Goal: Find specific page/section: Find specific page/section

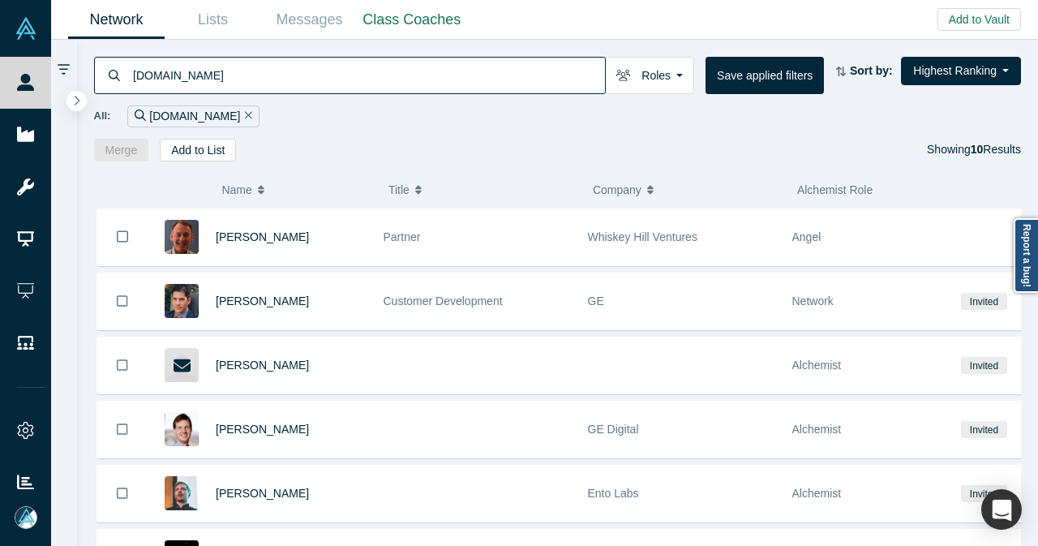
scroll to position [333, 0]
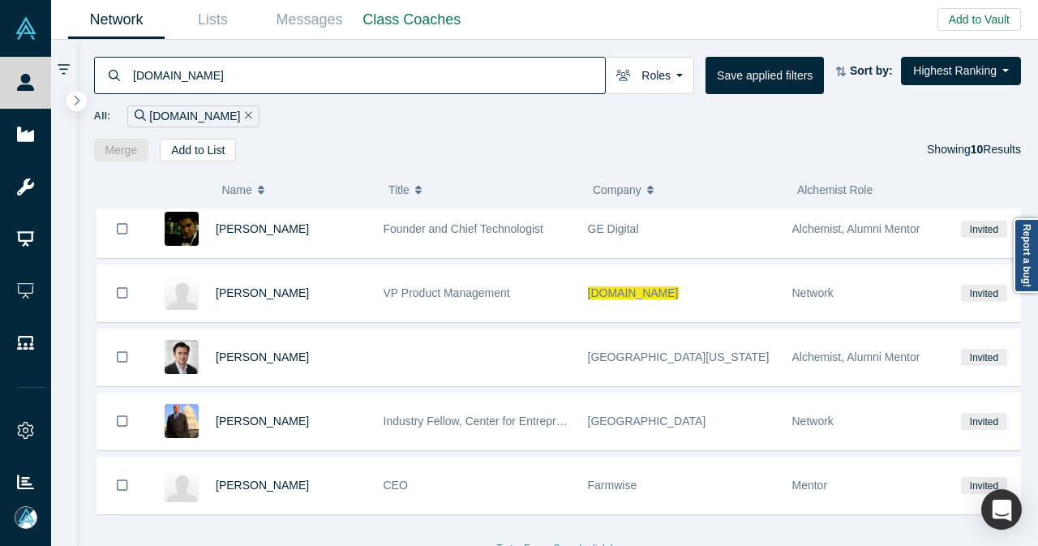
drag, startPoint x: 227, startPoint y: 83, endPoint x: 71, endPoint y: 71, distance: 156.2
click at [71, 71] on div "[DOMAIN_NAME] Roles Founders Faculty Mentors Alumni Mentor Angels VCs Corporate…" at bounding box center [544, 293] width 987 height 506
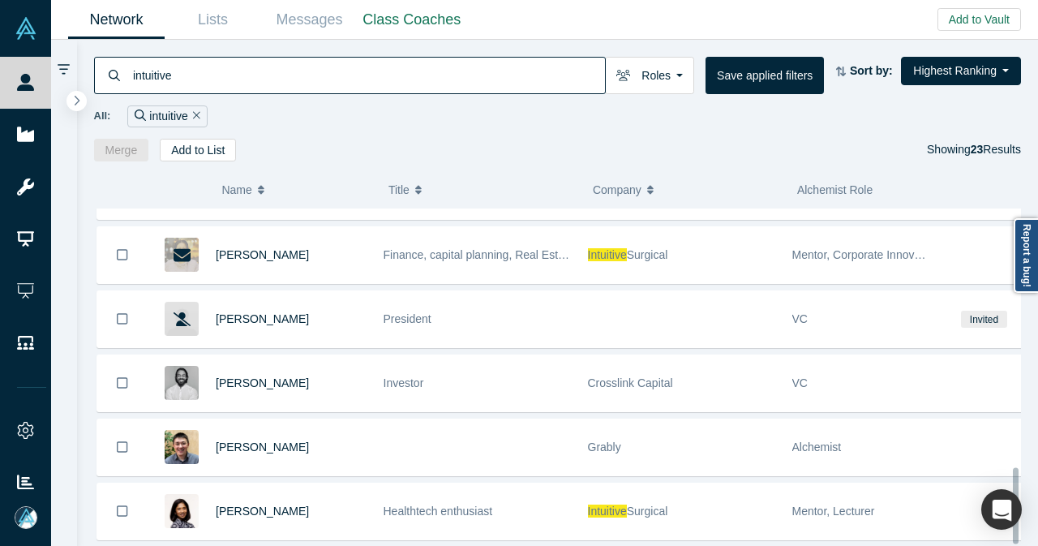
scroll to position [1159, 0]
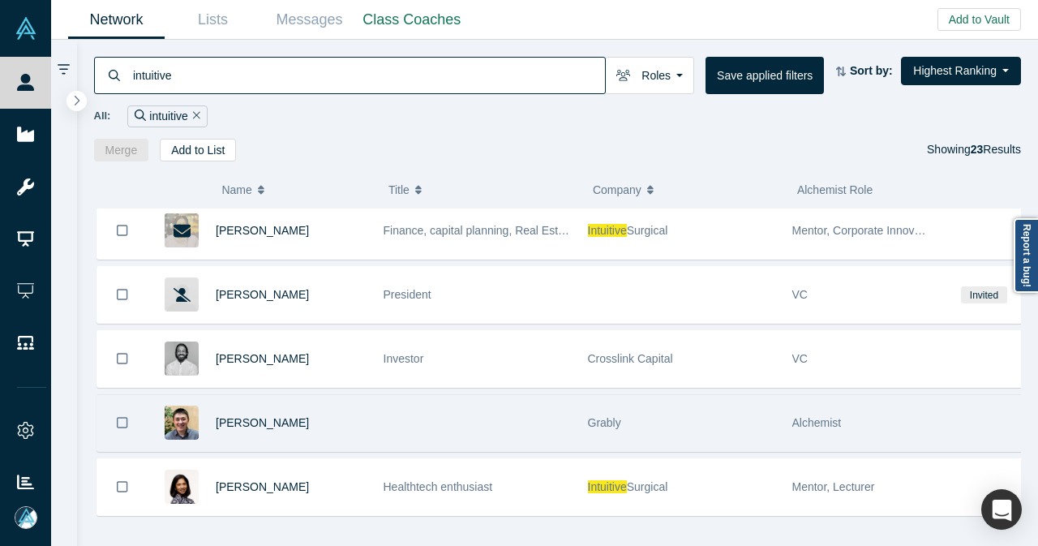
click at [358, 395] on div "[PERSON_NAME]" at bounding box center [291, 423] width 151 height 56
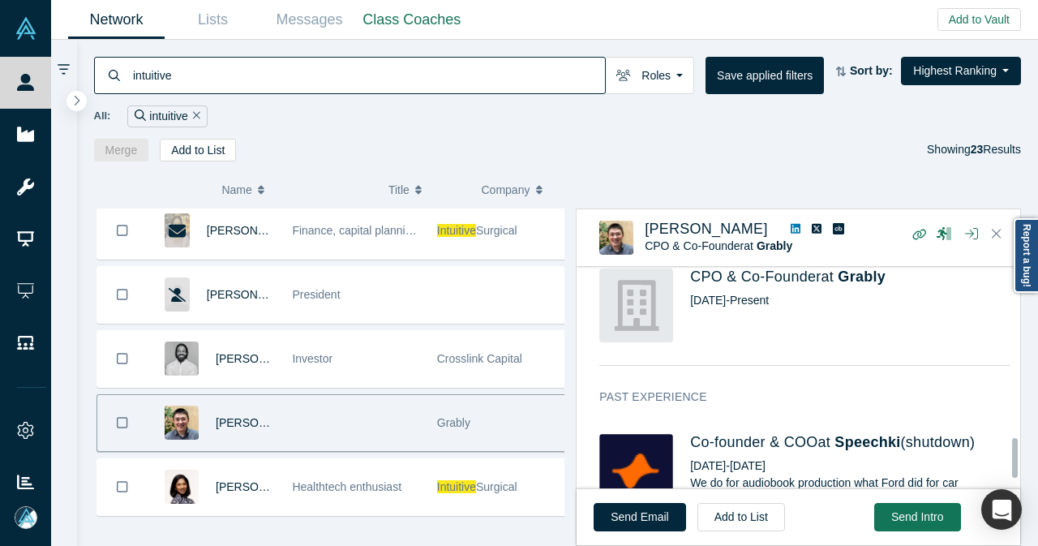
scroll to position [973, 0]
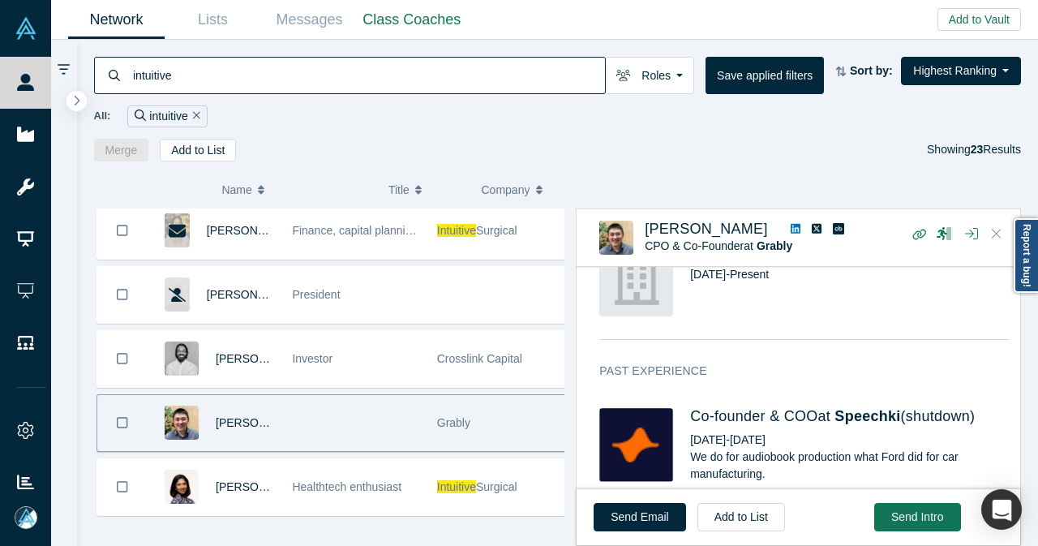
click at [998, 228] on icon "Close" at bounding box center [996, 233] width 10 height 15
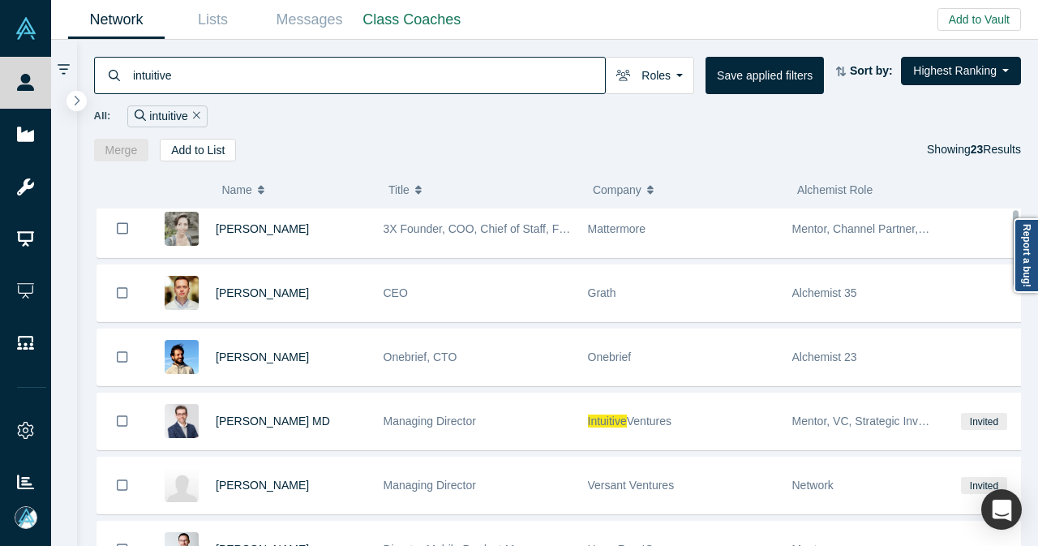
scroll to position [0, 0]
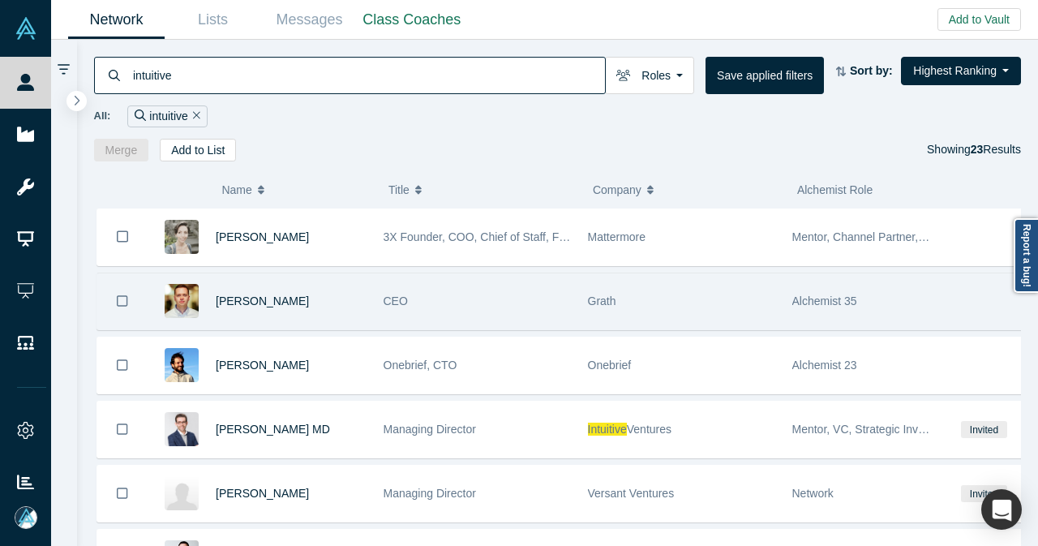
click at [452, 294] on div "CEO" at bounding box center [476, 301] width 187 height 56
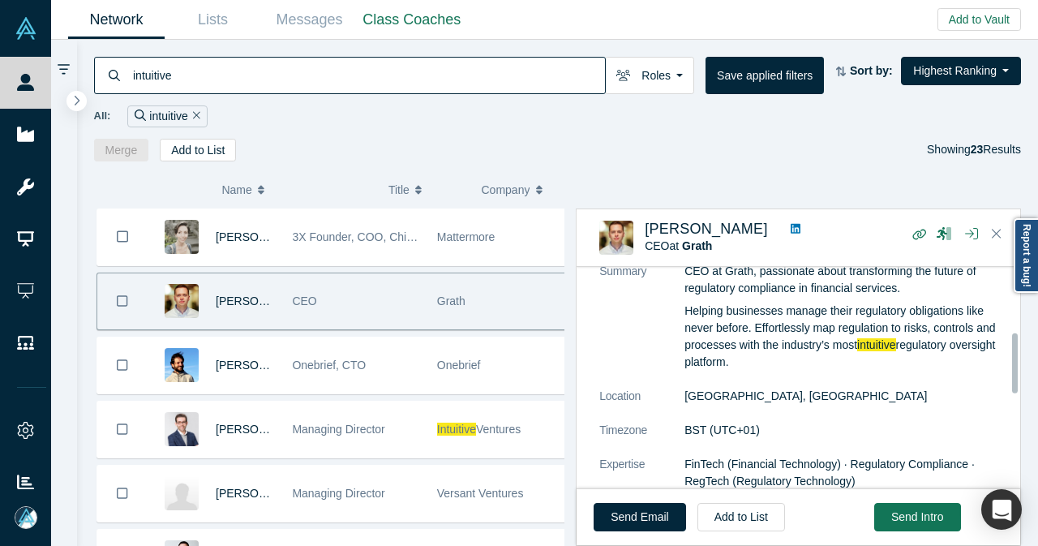
scroll to position [243, 0]
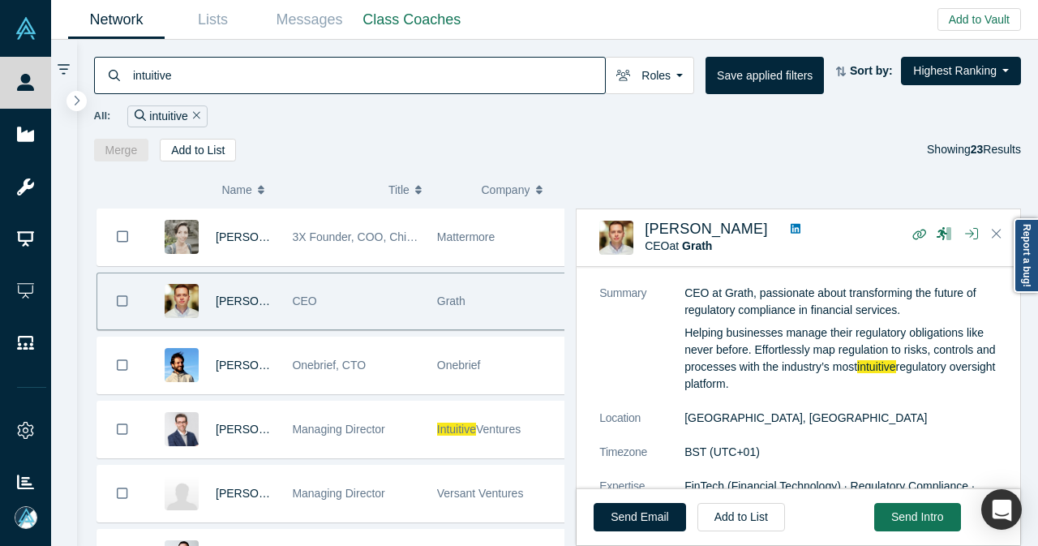
drag, startPoint x: 306, startPoint y: 95, endPoint x: 127, endPoint y: 92, distance: 179.2
click at [128, 92] on div "intuitive" at bounding box center [349, 75] width 511 height 37
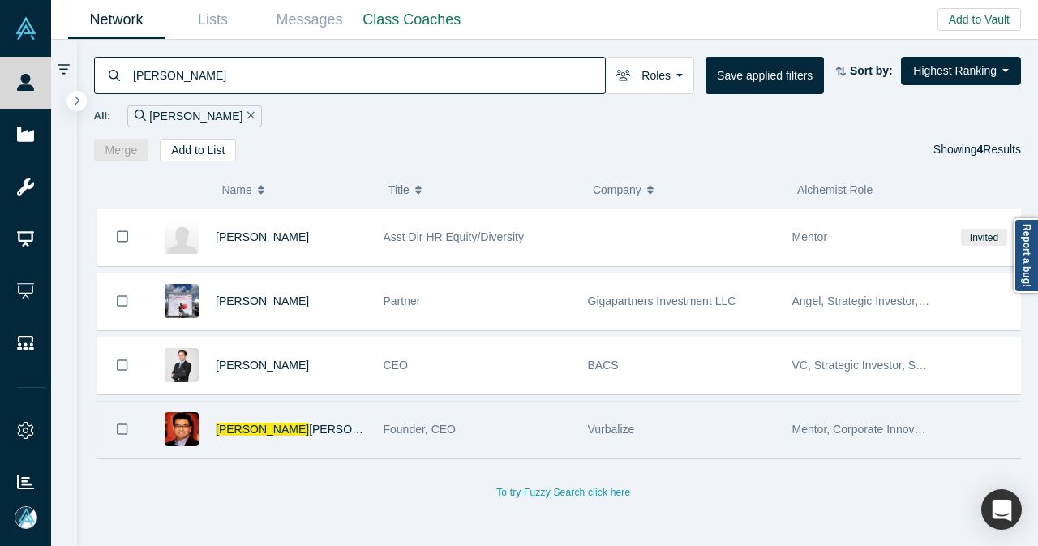
click at [378, 424] on div "Founder, CEO" at bounding box center [477, 429] width 204 height 56
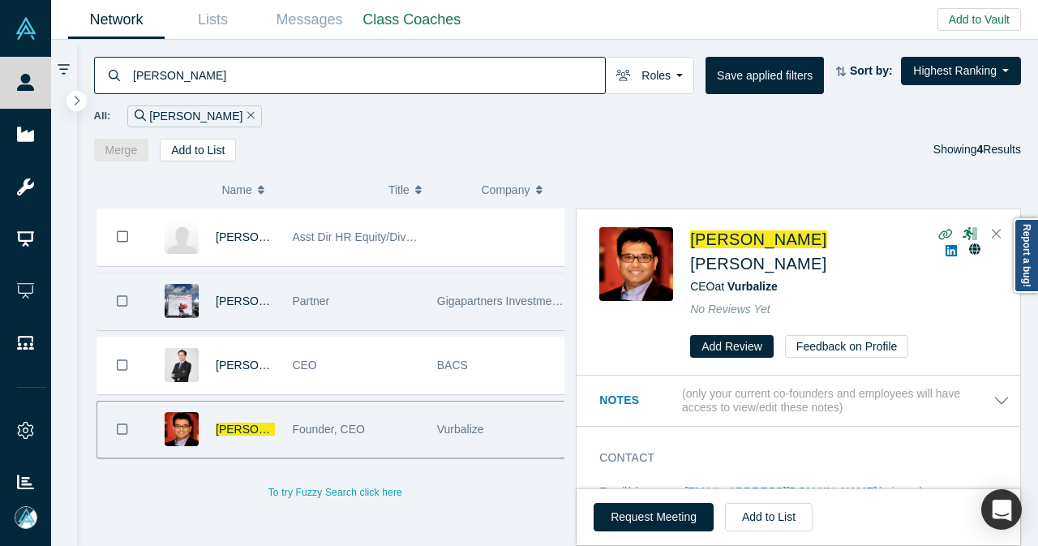
click at [367, 289] on div "Partner" at bounding box center [355, 301] width 127 height 56
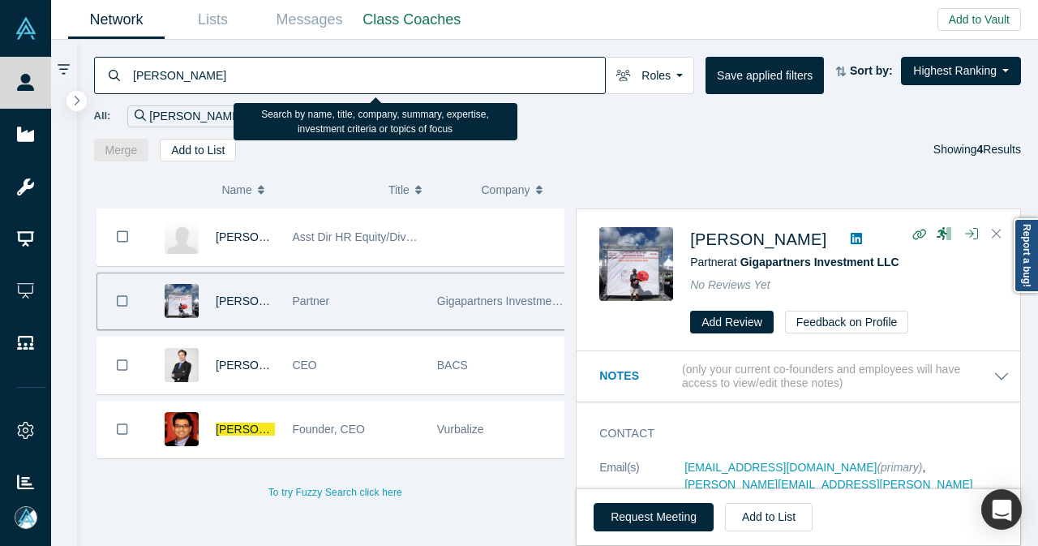
click at [402, 76] on input "[PERSON_NAME]" at bounding box center [367, 75] width 473 height 38
drag, startPoint x: 217, startPoint y: 75, endPoint x: 122, endPoint y: 83, distance: 96.0
click at [122, 83] on div "[PERSON_NAME]" at bounding box center [349, 75] width 511 height 37
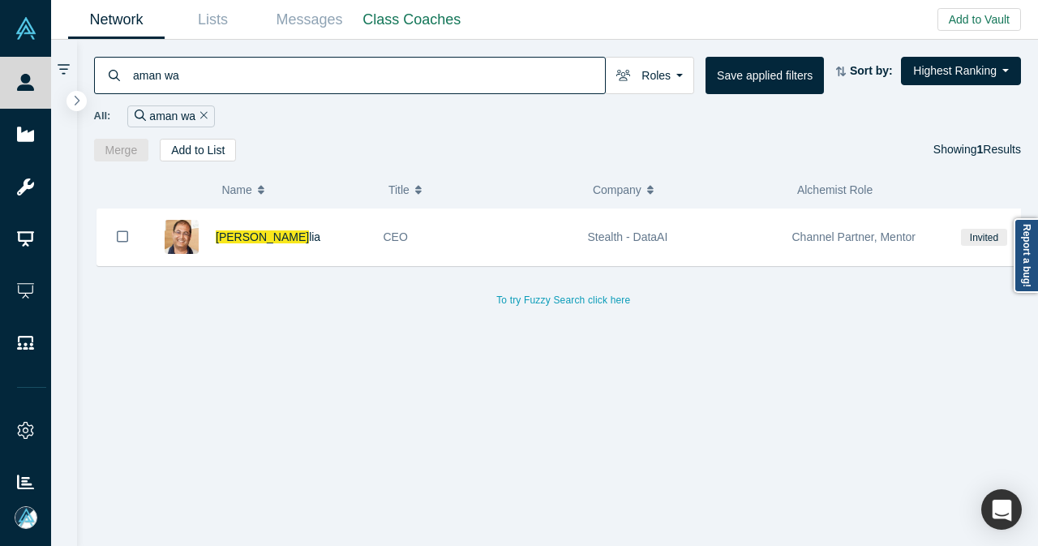
click at [326, 238] on div "[PERSON_NAME]" at bounding box center [291, 237] width 151 height 56
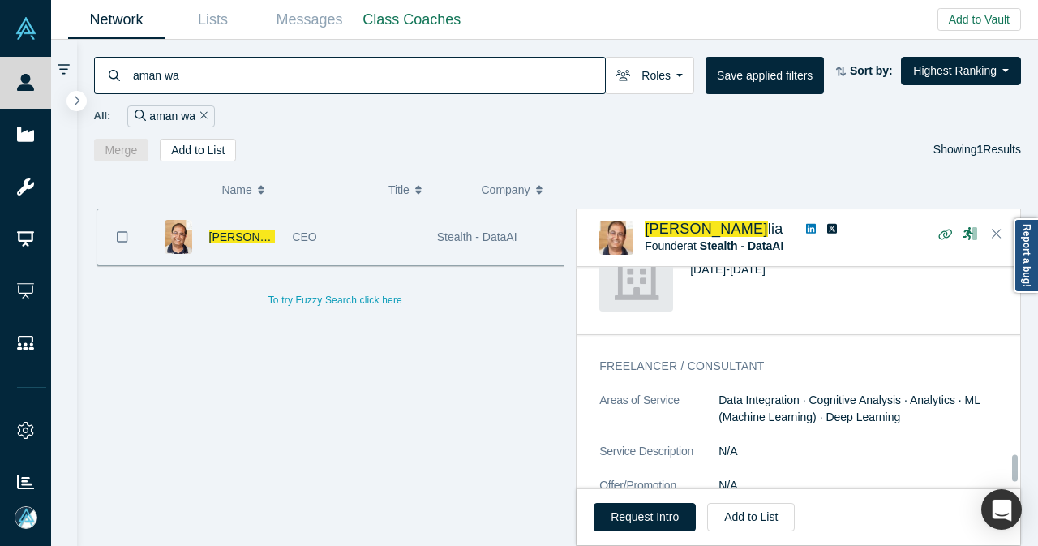
scroll to position [1650, 0]
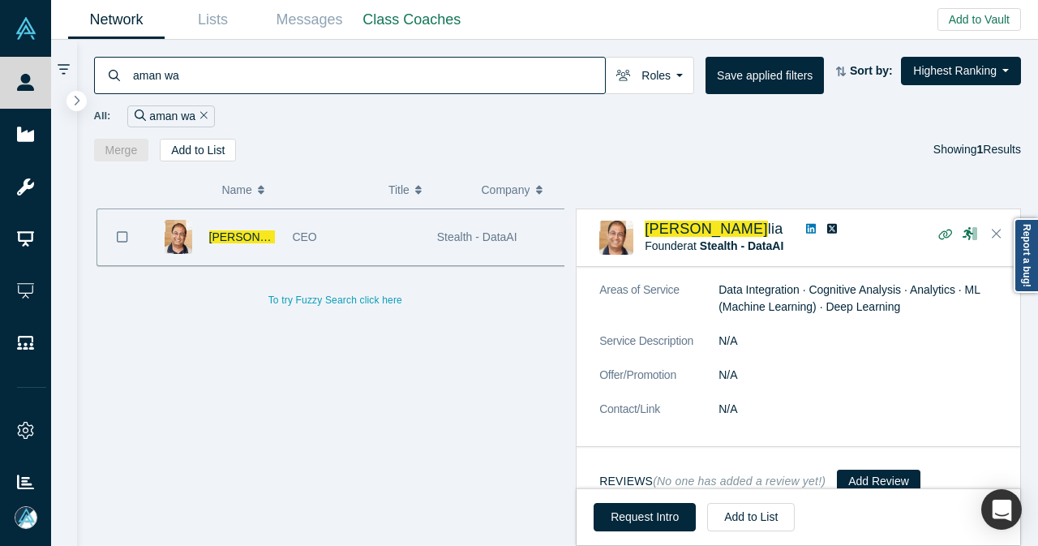
drag, startPoint x: 190, startPoint y: 75, endPoint x: 88, endPoint y: 90, distance: 103.2
click at [88, 90] on div "aman wa Roles Founders Faculty Mentors Alumni Mentor Angels VCs Corporate Innov…" at bounding box center [557, 101] width 961 height 122
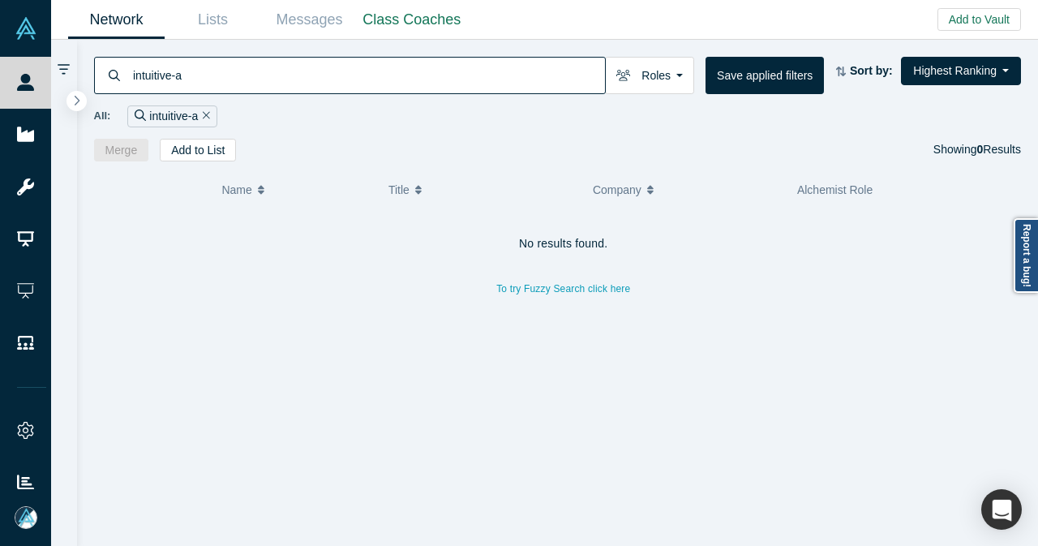
type input "intuitive-a"
